Goal: Task Accomplishment & Management: Complete application form

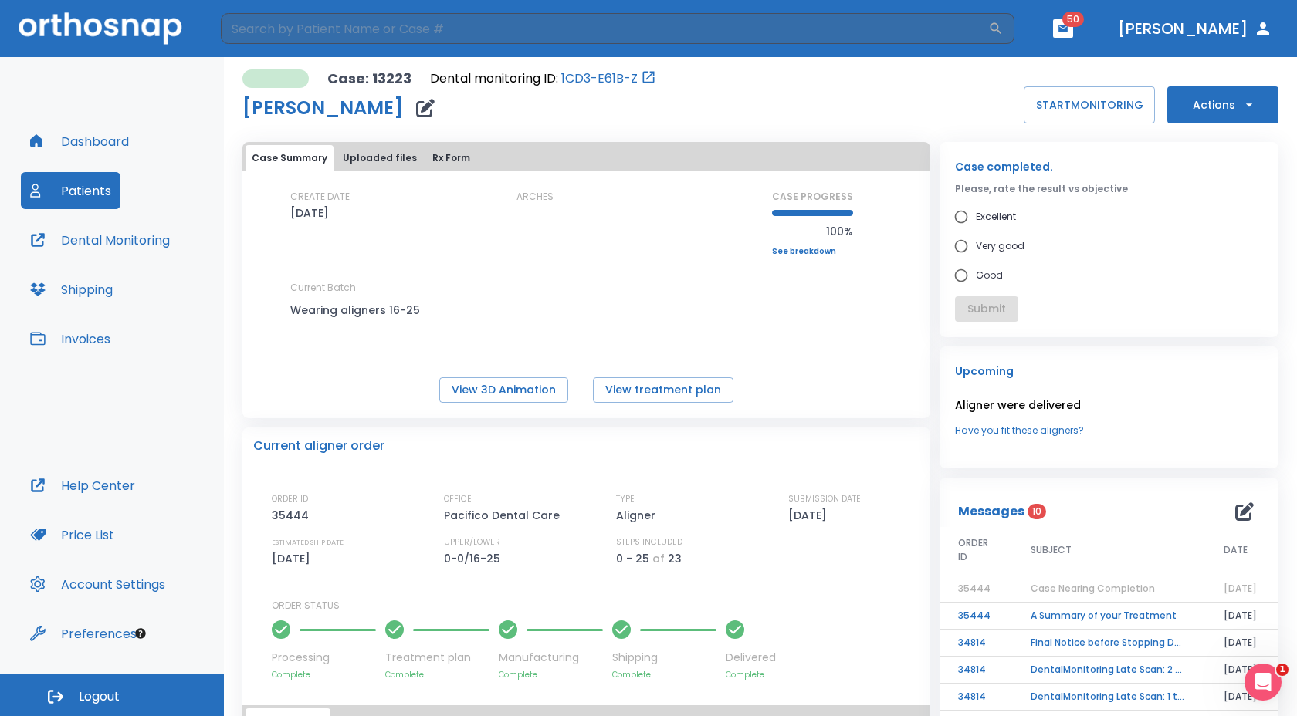
click at [1186, 119] on button "Actions" at bounding box center [1222, 104] width 111 height 37
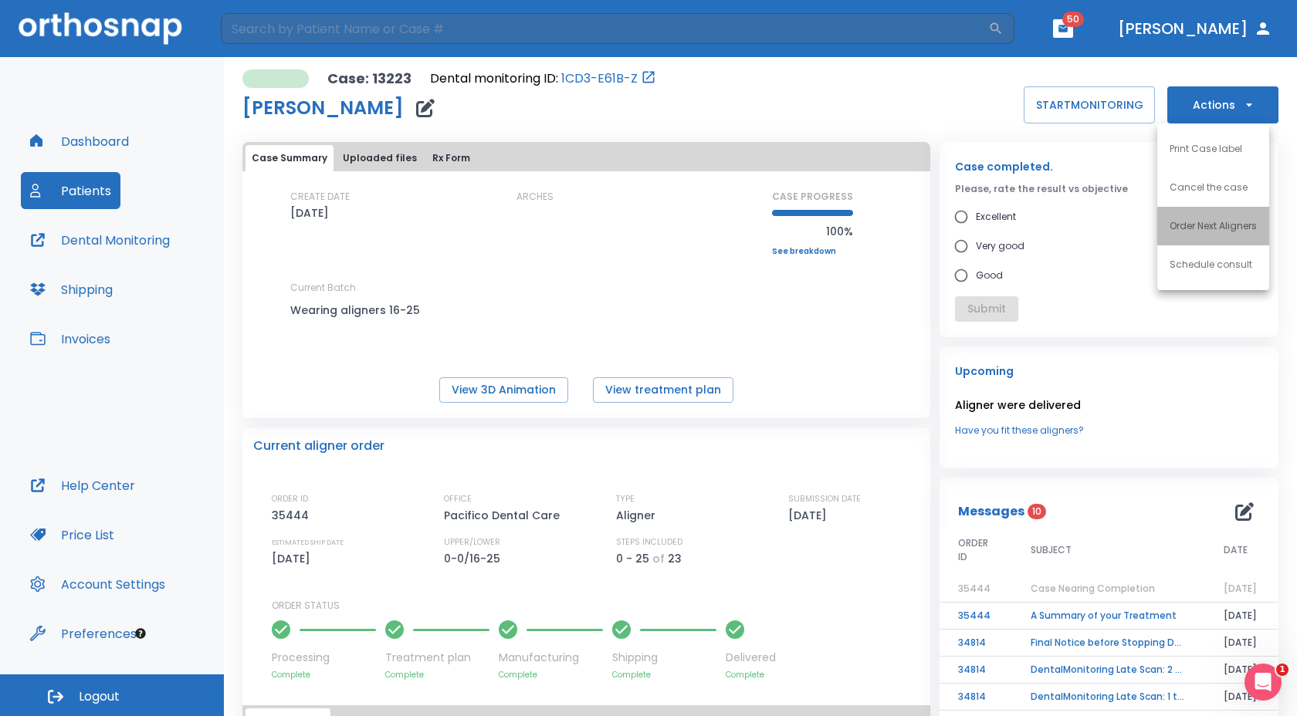
click at [1176, 222] on p "Order Next Aligners" at bounding box center [1212, 226] width 87 height 14
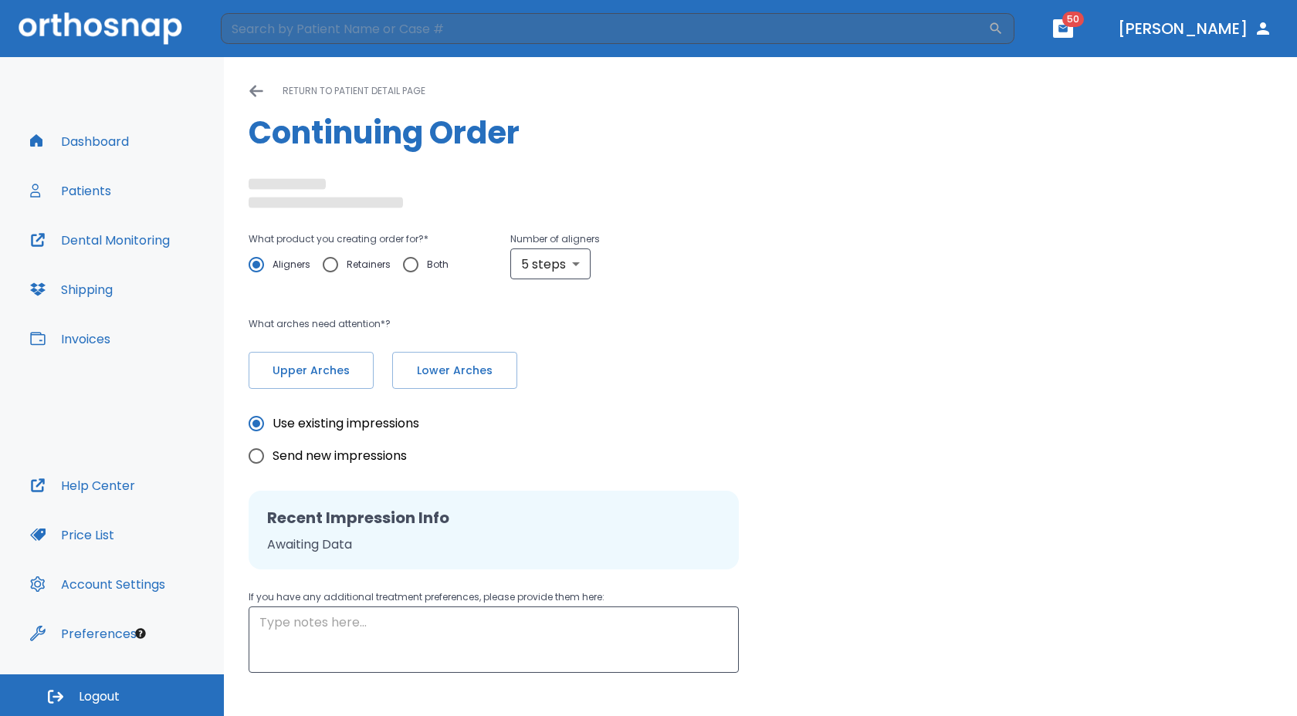
click at [330, 264] on input "Retainers" at bounding box center [330, 265] width 32 height 32
radio input "true"
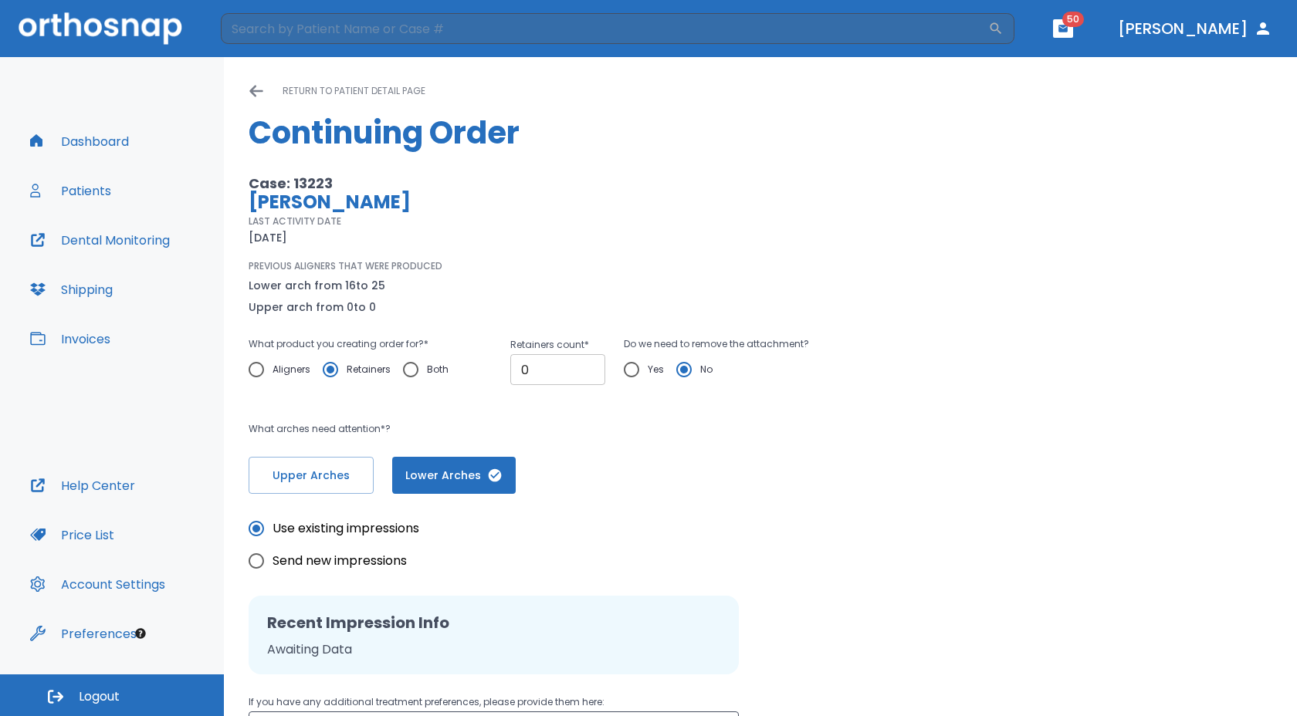
click at [541, 370] on input "0" at bounding box center [557, 369] width 95 height 31
type input "1"
click at [589, 367] on input "1" at bounding box center [557, 369] width 95 height 31
click at [629, 374] on input "Yes" at bounding box center [631, 370] width 32 height 32
radio input "true"
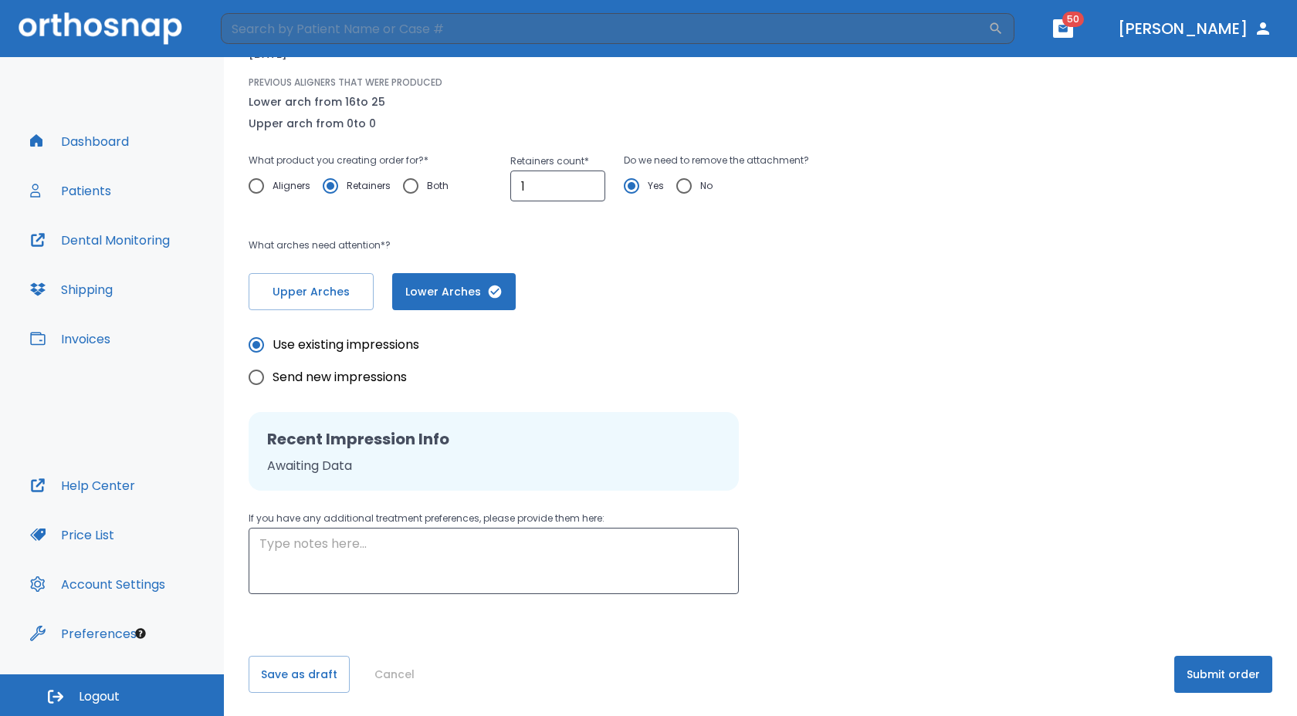
scroll to position [185, 0]
click at [1225, 671] on button "Submit order" at bounding box center [1223, 673] width 98 height 37
